Goal: Find specific page/section: Find specific page/section

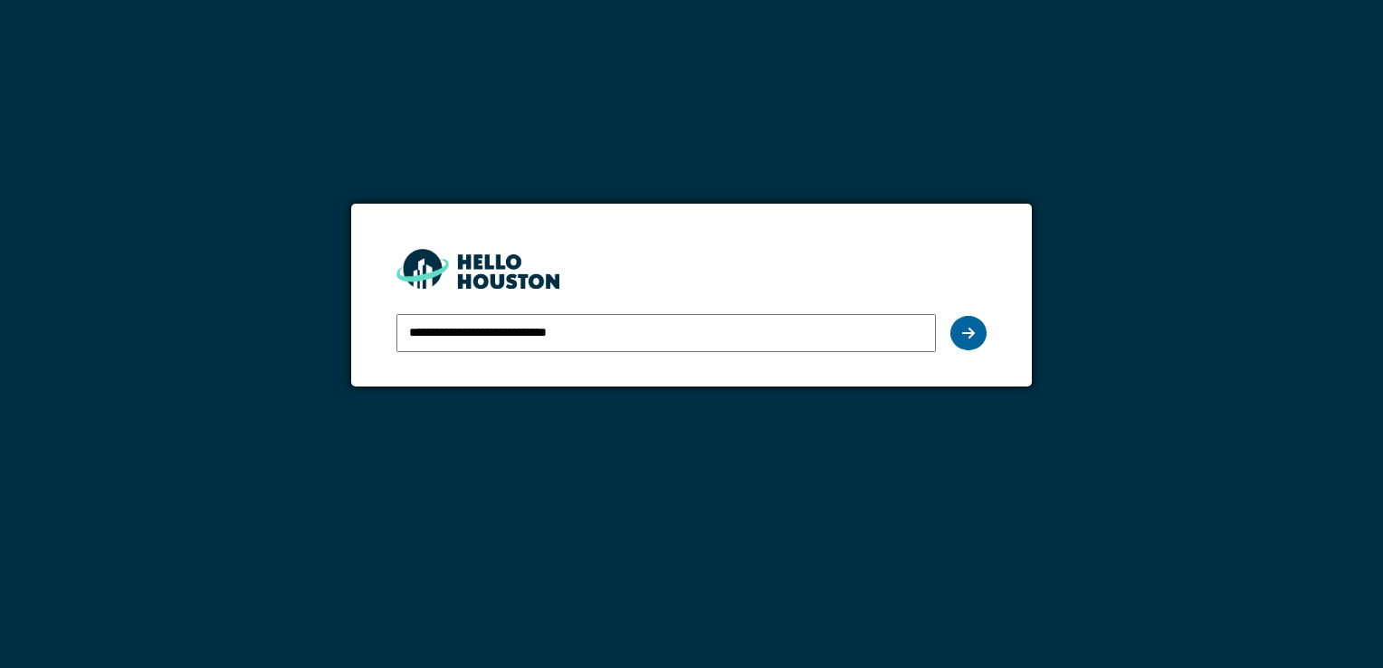
click at [968, 328] on icon at bounding box center [968, 333] width 13 height 14
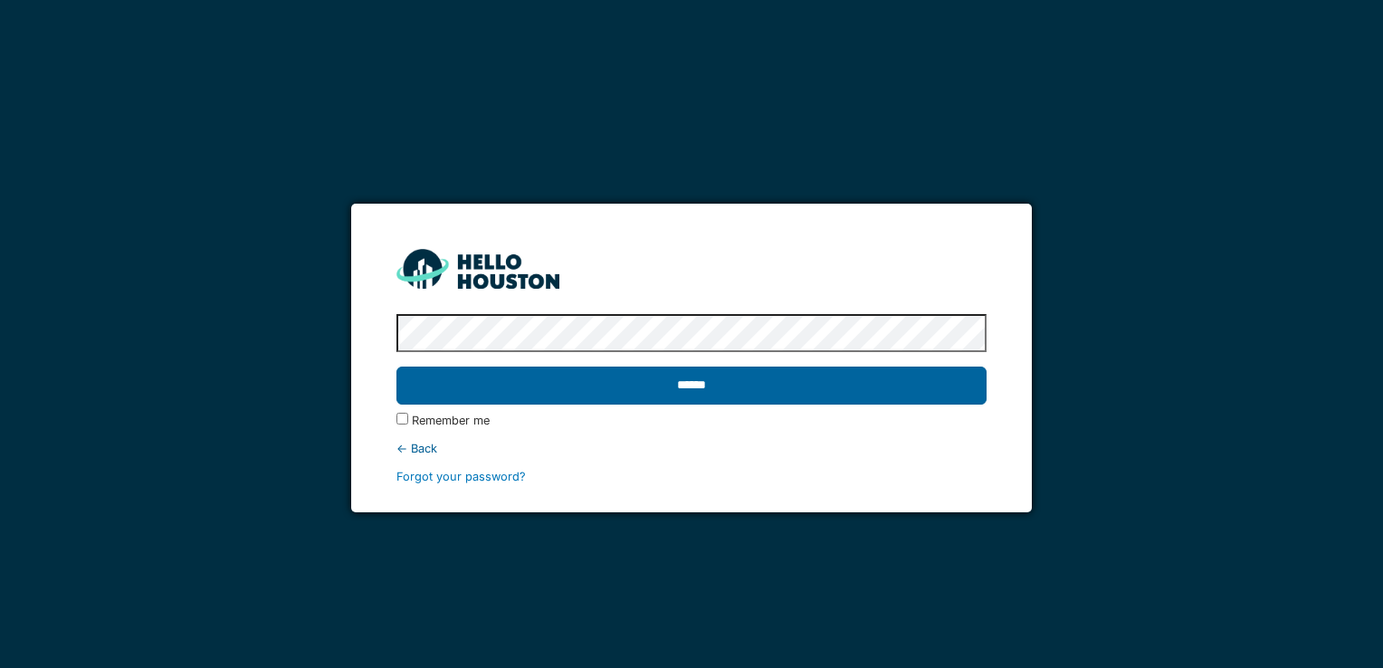
click at [679, 387] on input "******" at bounding box center [690, 385] width 589 height 38
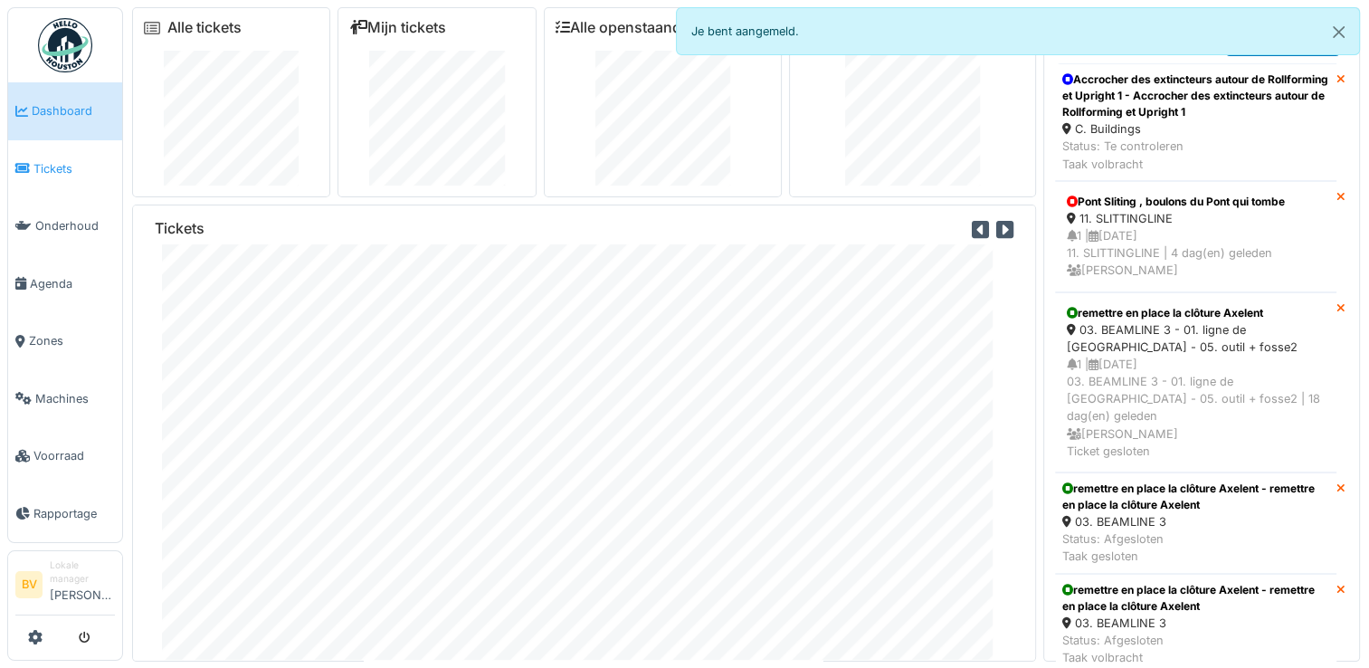
click at [52, 161] on span "Tickets" at bounding box center [73, 168] width 81 height 17
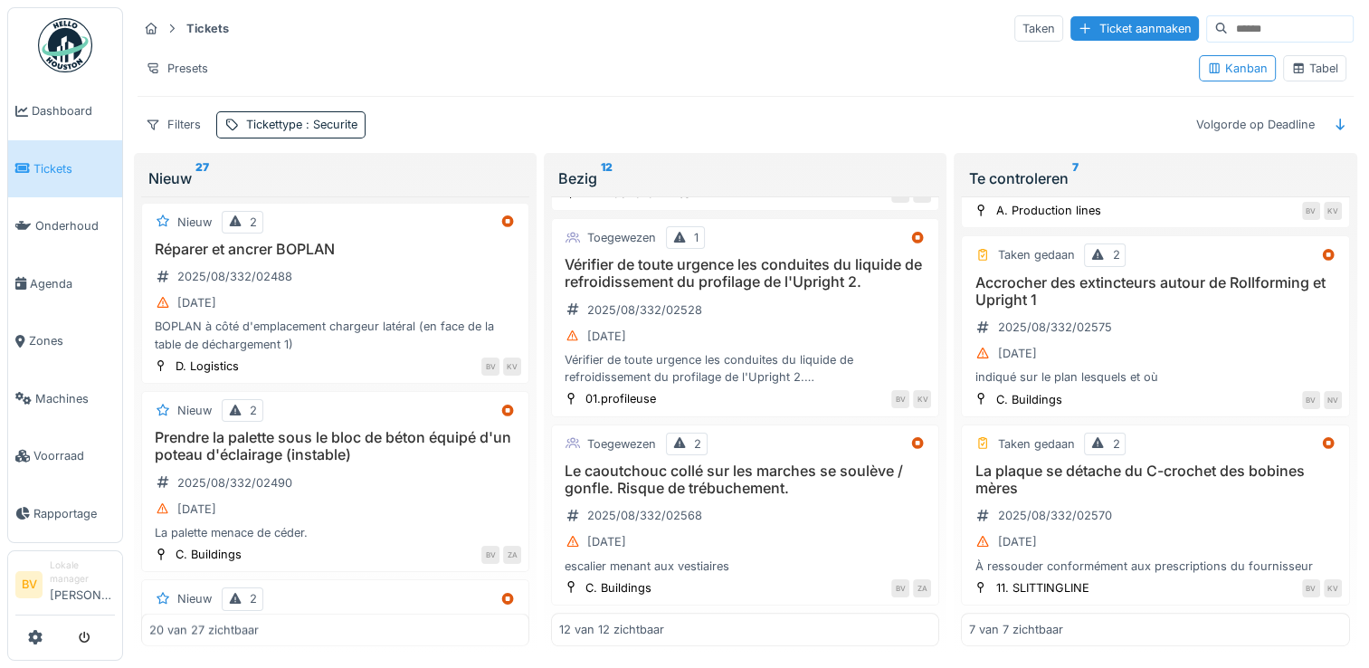
scroll to position [3258, 0]
